Goal: Task Accomplishment & Management: Manage account settings

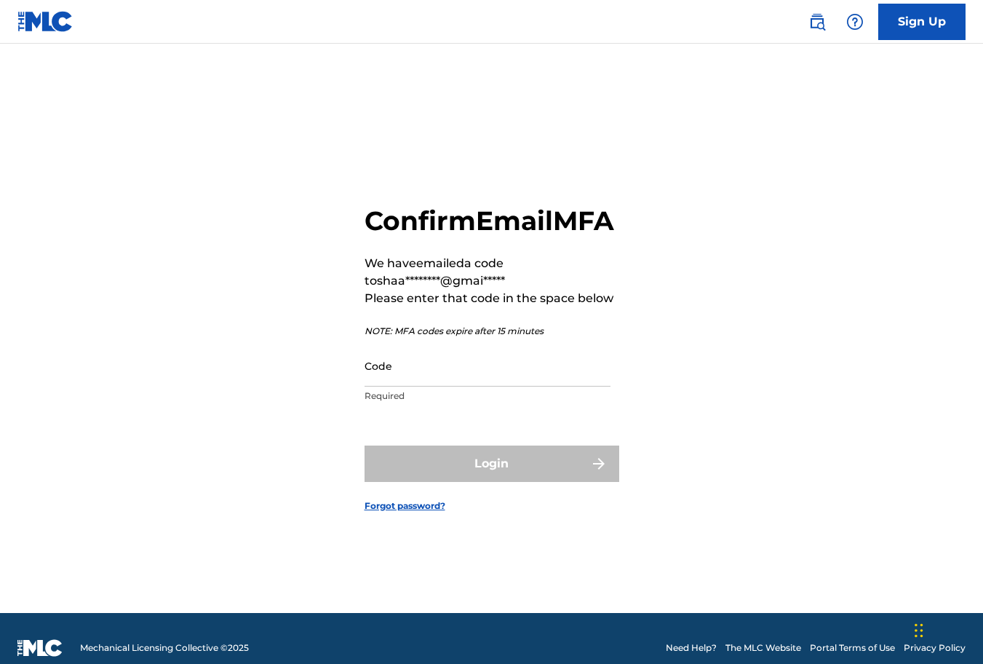
click at [413, 402] on div "Code Required" at bounding box center [488, 377] width 246 height 65
click at [413, 386] on input "Code" at bounding box center [488, 365] width 246 height 41
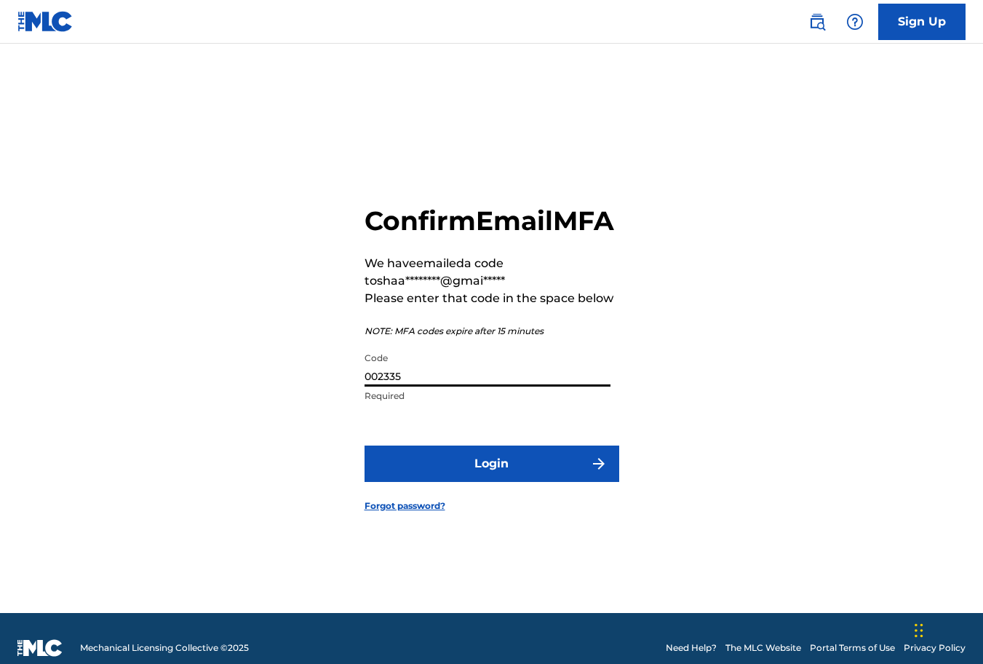
type input "002335"
click at [491, 480] on button "Login" at bounding box center [492, 463] width 255 height 36
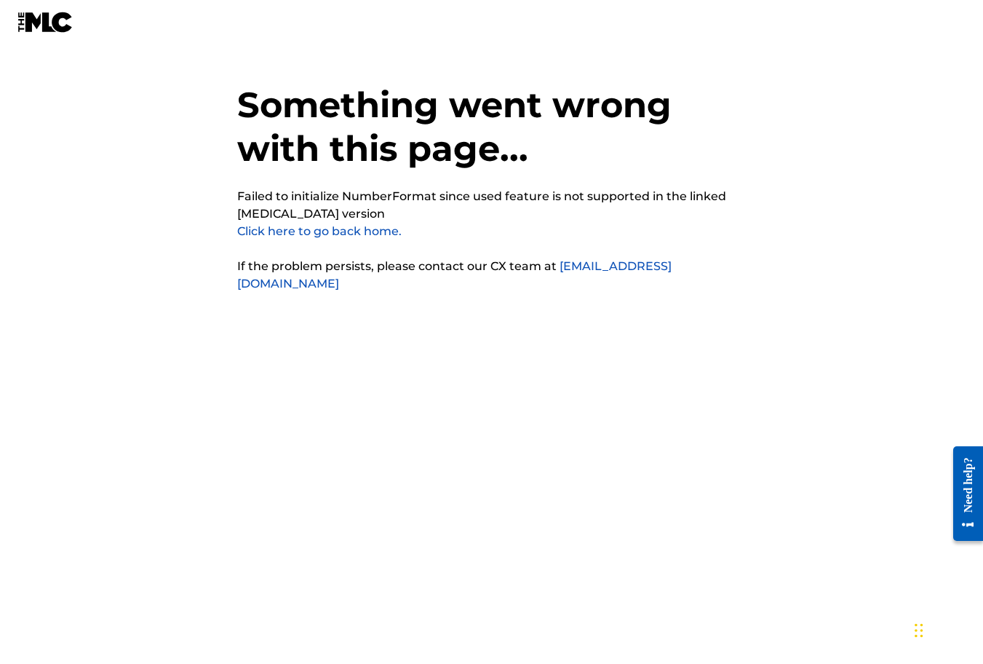
click at [327, 228] on link "Click here to go back home." at bounding box center [319, 231] width 164 height 14
